Goal: Information Seeking & Learning: Learn about a topic

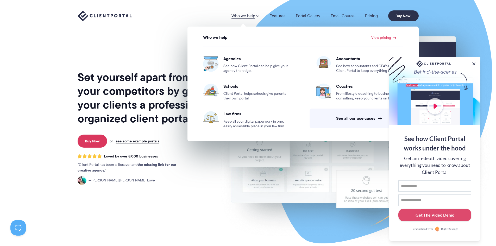
click at [247, 16] on link "Who we help" at bounding box center [245, 16] width 28 height 4
click at [338, 117] on link "See all our use cases →" at bounding box center [360, 119] width 100 height 20
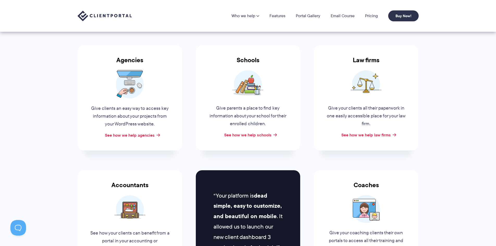
scroll to position [26, 0]
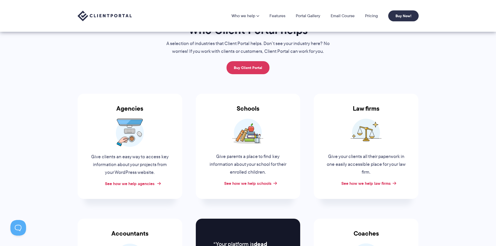
click at [140, 183] on link "See how we help agencies" at bounding box center [130, 183] width 50 height 6
